Goal: Subscribe to service/newsletter

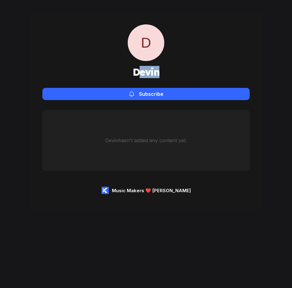
drag, startPoint x: 162, startPoint y: 75, endPoint x: 160, endPoint y: 77, distance: 3.1
click at [140, 74] on div "D Devin Subscribe" at bounding box center [145, 62] width 207 height 76
click at [166, 77] on div "D Devin Subscribe" at bounding box center [145, 62] width 207 height 76
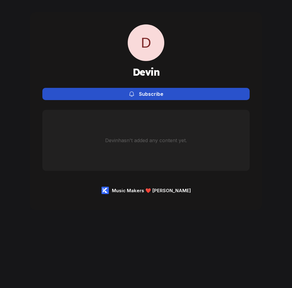
click at [156, 96] on div "Subscribe" at bounding box center [151, 94] width 24 height 6
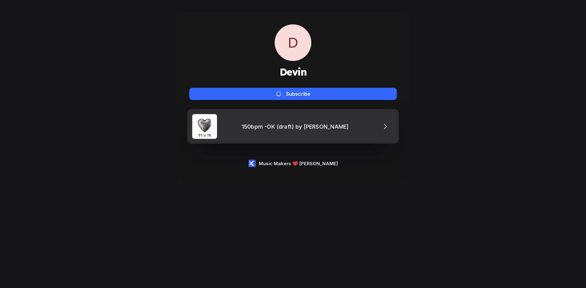
click at [361, 131] on link "150bpm -OK (draft) by [PERSON_NAME]" at bounding box center [293, 126] width 212 height 35
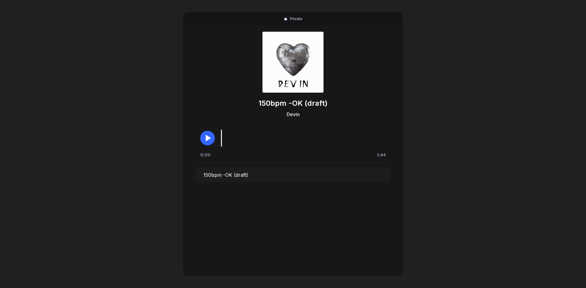
click at [214, 135] on button "button" at bounding box center [207, 138] width 15 height 15
click at [207, 136] on icon "button" at bounding box center [207, 137] width 5 height 5
